Goal: Find specific page/section: Find specific page/section

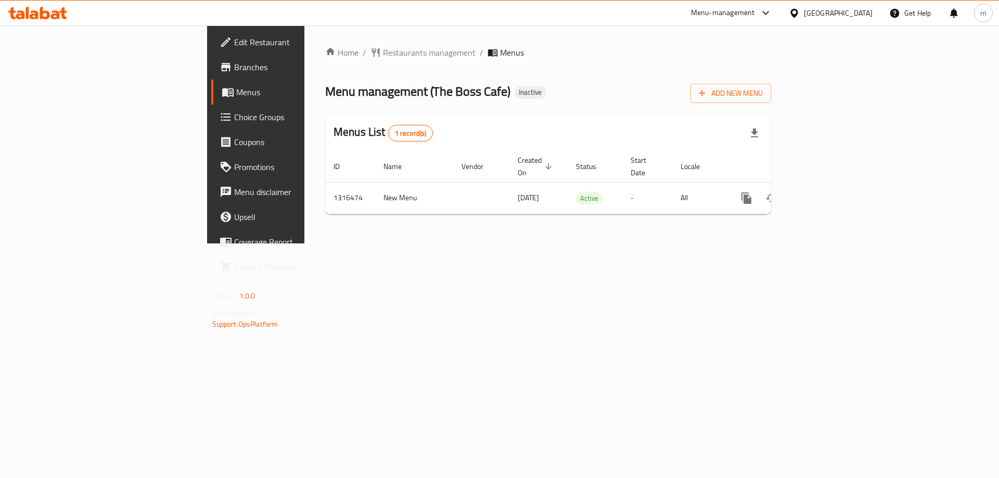
click at [583, 244] on div "Home / Restaurants management / Menus Menu management ( The Boss Cafe ) Inactiv…" at bounding box center [548, 135] width 488 height 218
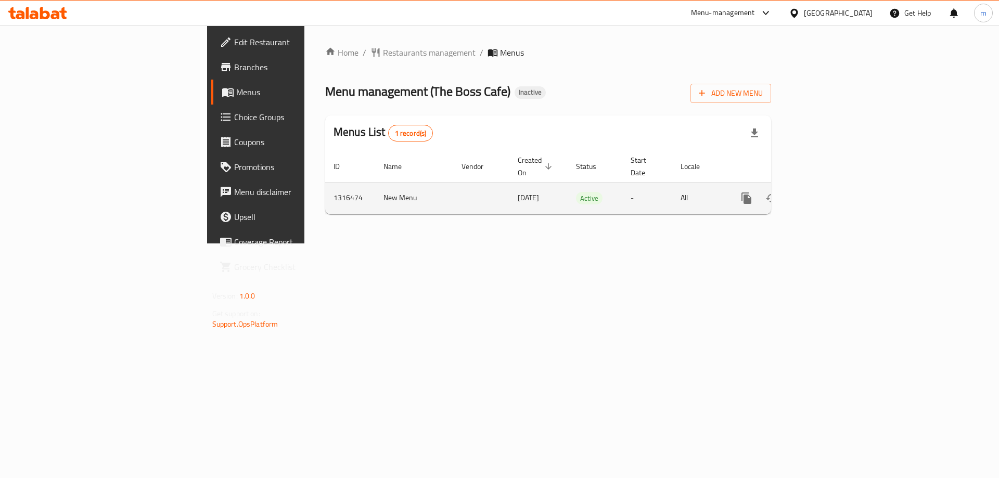
click at [834, 186] on link "enhanced table" at bounding box center [821, 198] width 25 height 25
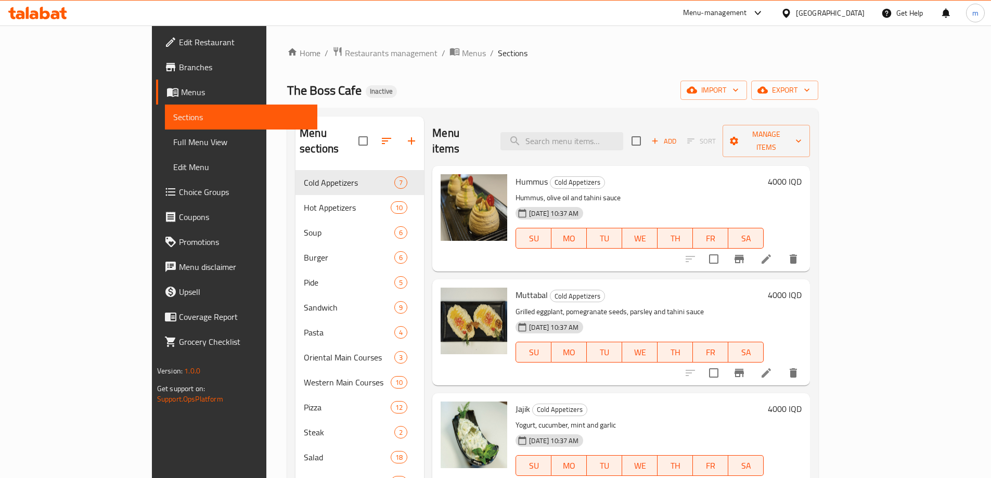
click at [173, 143] on span "Full Menu View" at bounding box center [241, 142] width 136 height 12
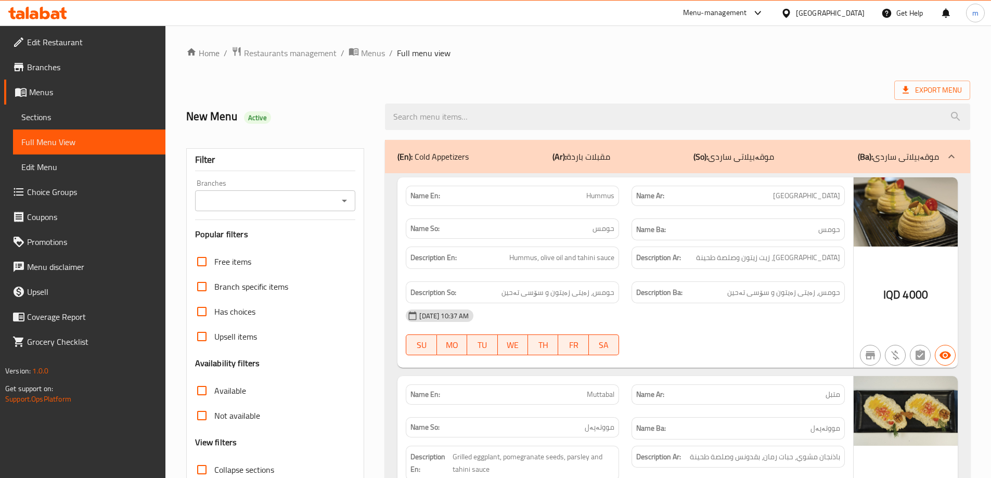
click at [342, 196] on icon "Open" at bounding box center [344, 201] width 12 height 12
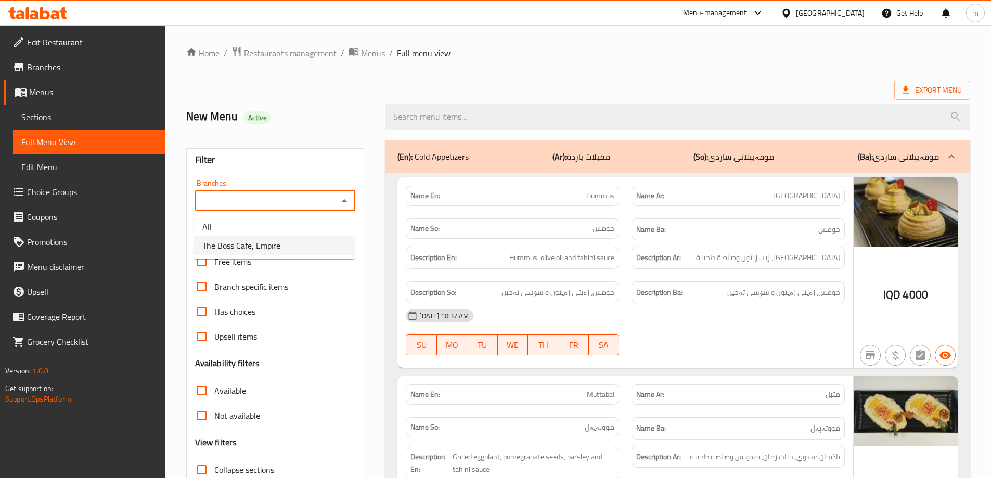
click at [273, 240] on span "The Boss Cafe, Empire" at bounding box center [241, 245] width 78 height 12
type input "The Boss Cafe, Empire"
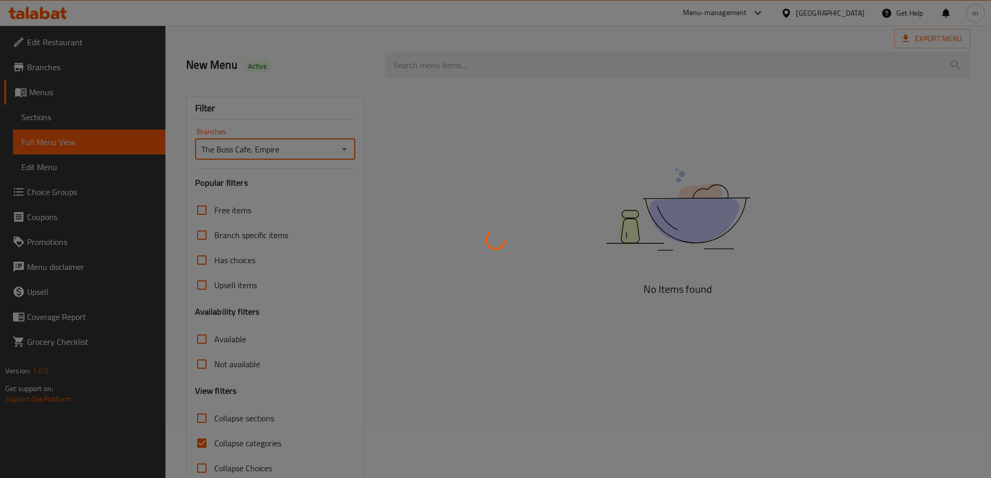
scroll to position [75, 0]
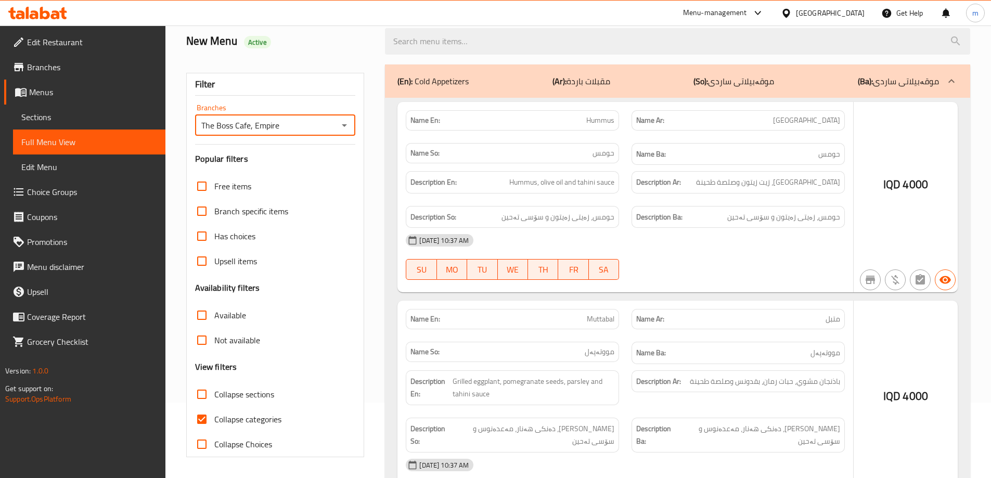
click at [201, 419] on div at bounding box center [495, 239] width 991 height 478
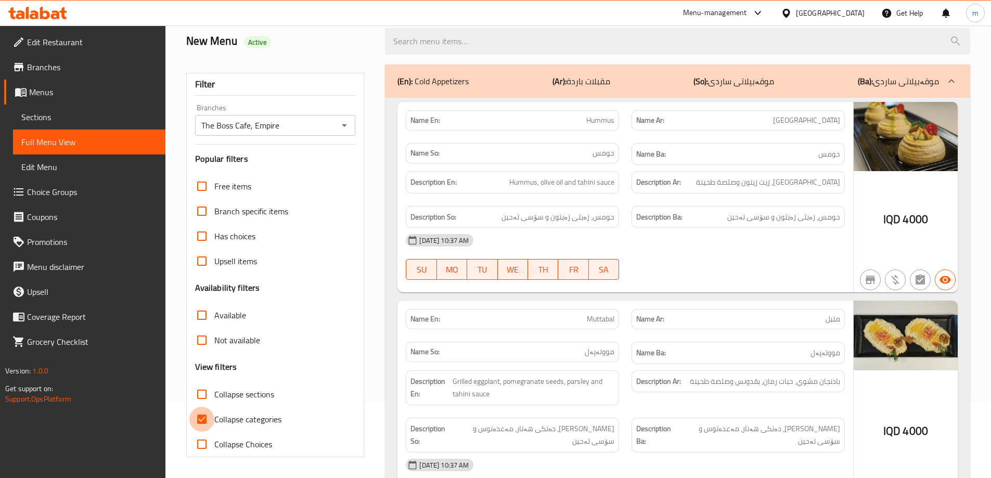
click at [209, 419] on input "Collapse categories" at bounding box center [201, 419] width 25 height 25
checkbox input "false"
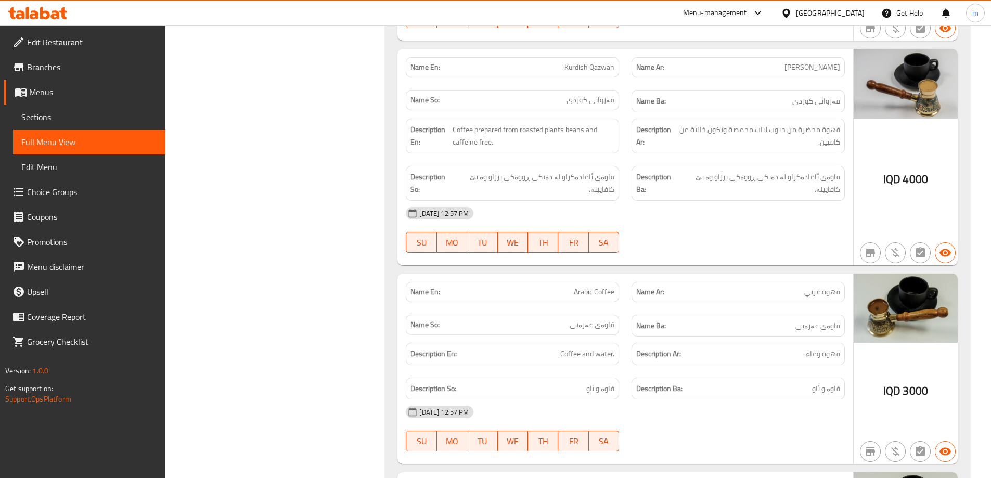
scroll to position [36587, 0]
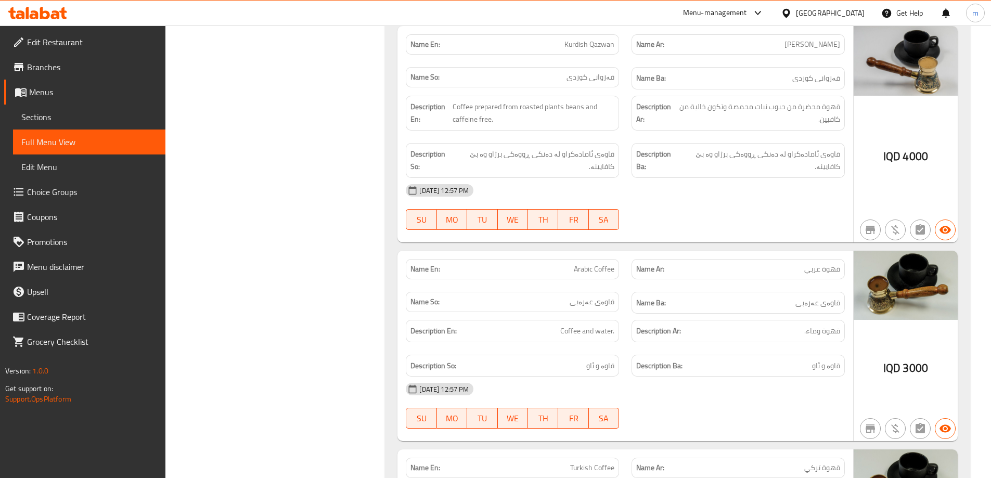
click at [69, 122] on span "Sections" at bounding box center [89, 117] width 136 height 12
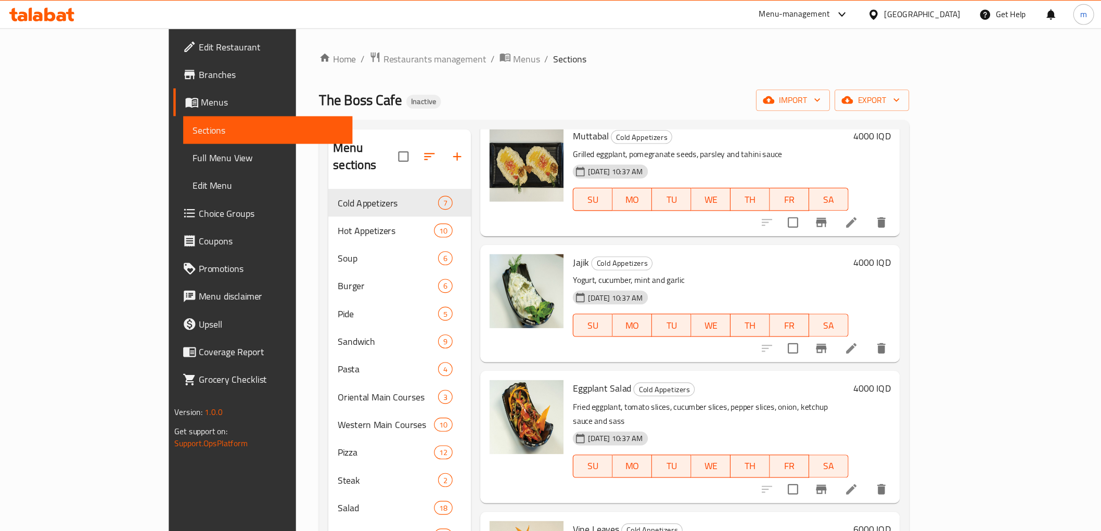
scroll to position [107, 0]
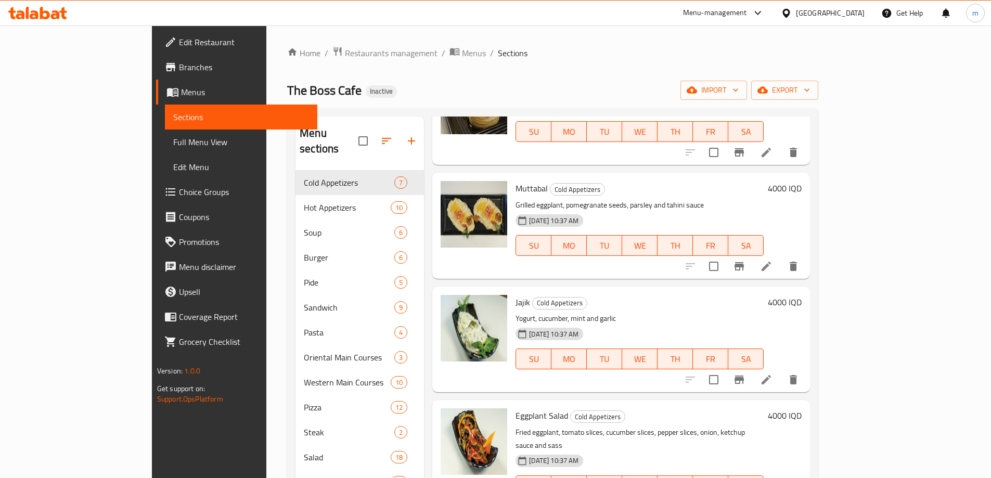
click at [386, 103] on div "Home / Restaurants management / Menus / Sections The Boss Cafe Inactive import …" at bounding box center [552, 364] width 531 height 636
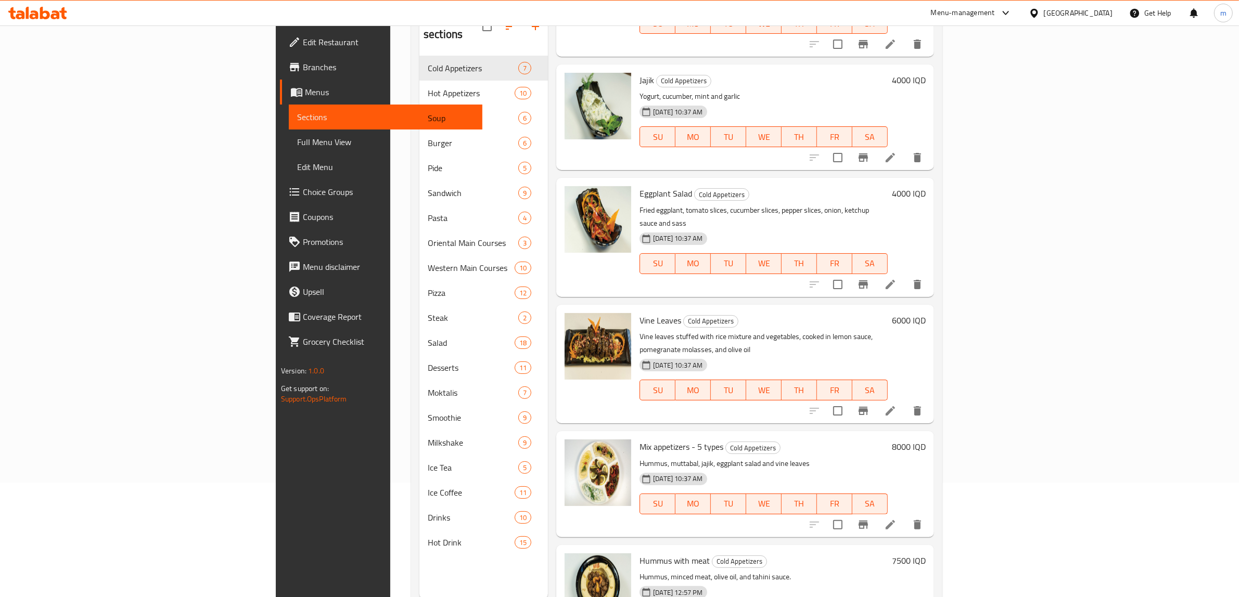
scroll to position [102, 0]
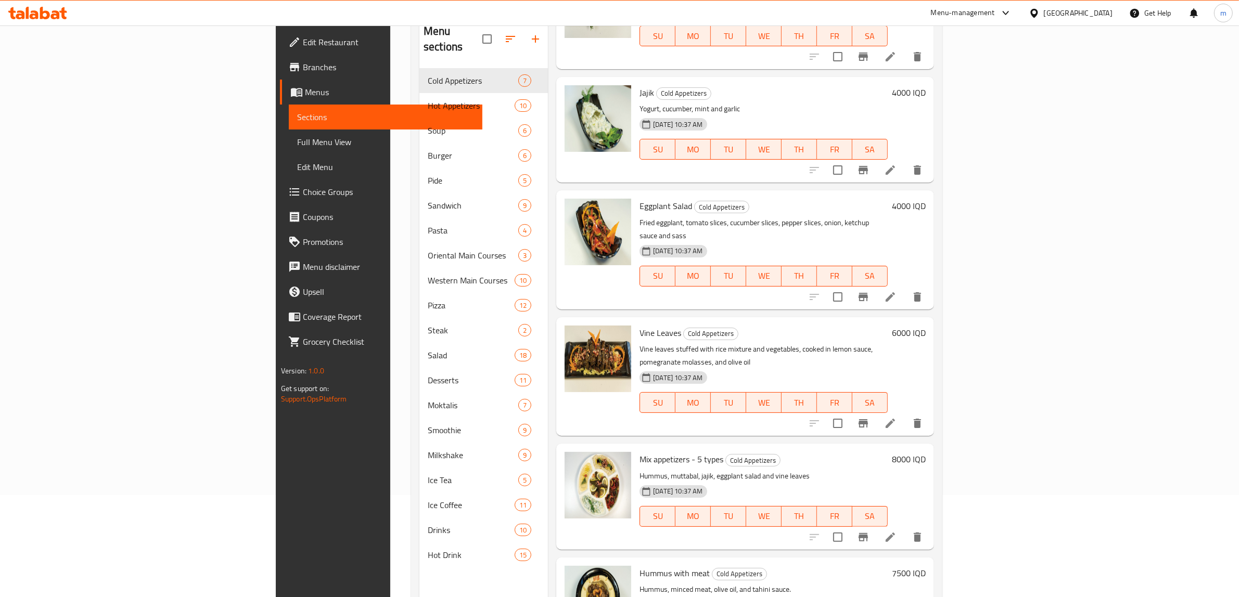
click at [297, 141] on span "Full Menu View" at bounding box center [385, 142] width 177 height 12
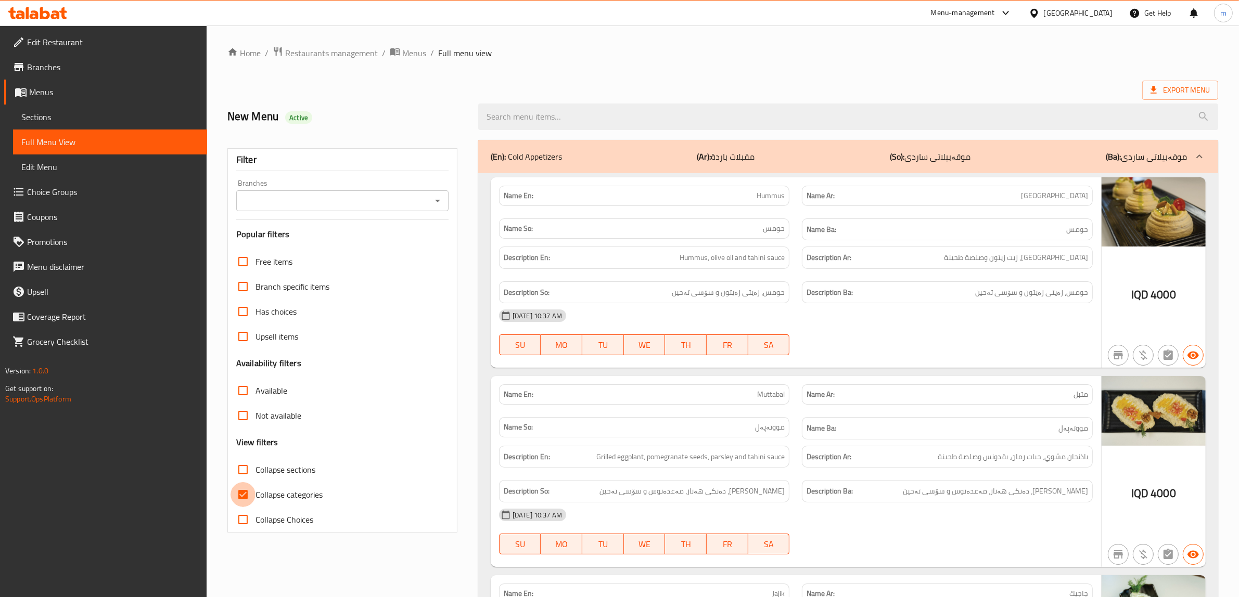
click at [247, 478] on input "Collapse categories" at bounding box center [243, 494] width 25 height 25
checkbox input "false"
